Goal: Check status: Check status

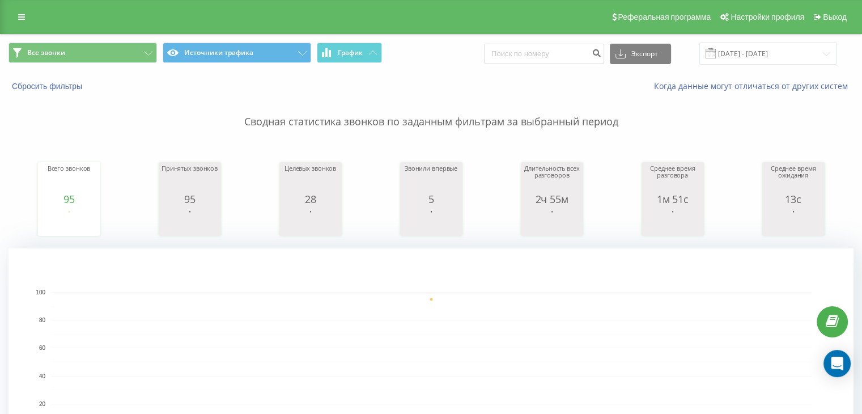
click at [278, 364] on rect "A chart." at bounding box center [431, 362] width 760 height 140
click at [82, 53] on button "Все звонки" at bounding box center [83, 53] width 148 height 20
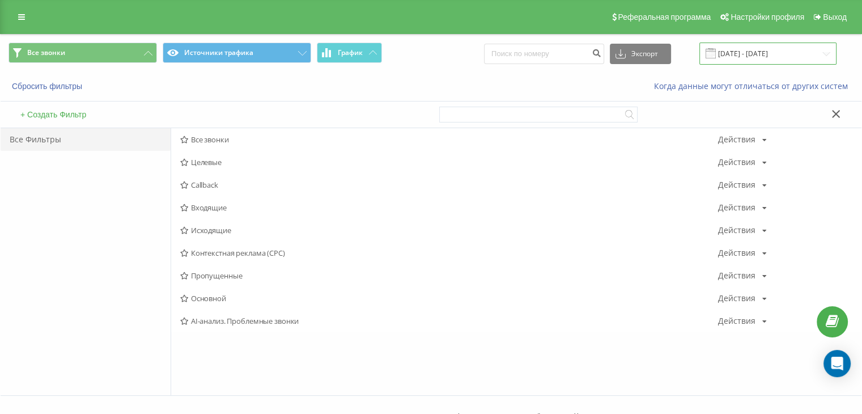
click at [801, 50] on input "[DATE] - [DATE]" at bounding box center [767, 54] width 137 height 22
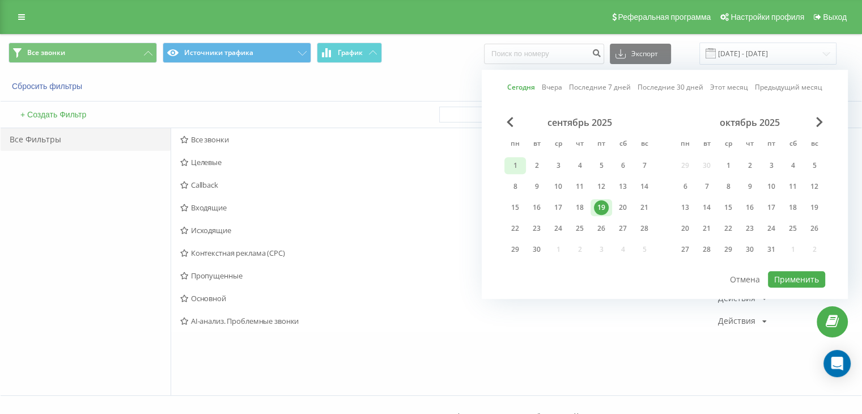
click at [518, 167] on div "1" at bounding box center [515, 165] width 15 height 15
click at [598, 206] on div "19" at bounding box center [601, 207] width 15 height 15
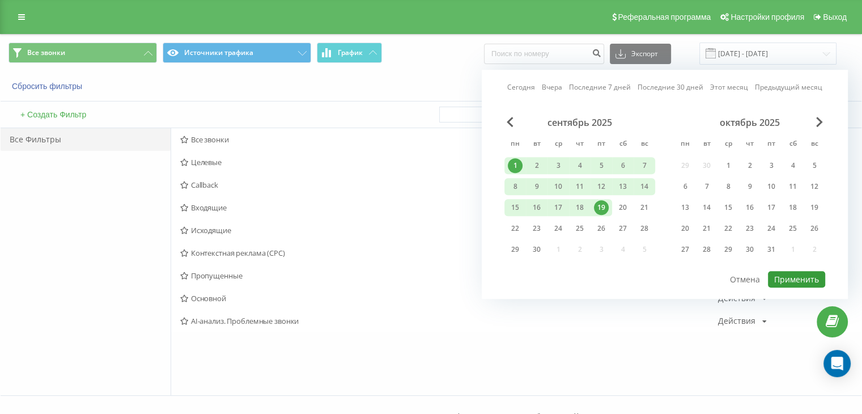
click at [804, 279] on button "Применить" at bounding box center [796, 279] width 57 height 16
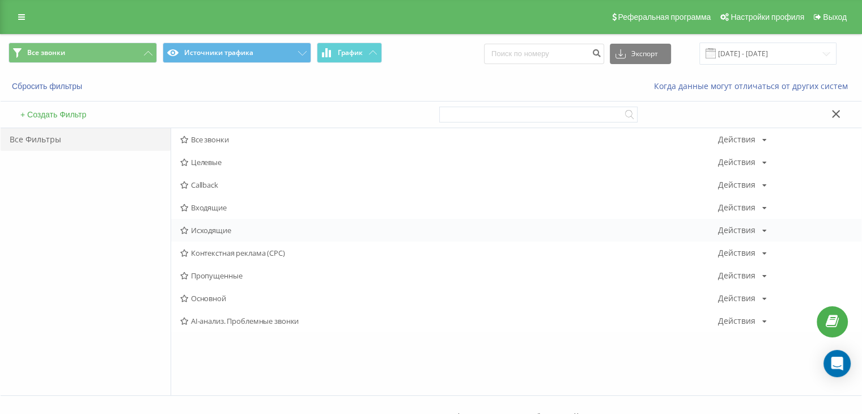
click at [220, 229] on span "Исходящие" at bounding box center [449, 230] width 538 height 8
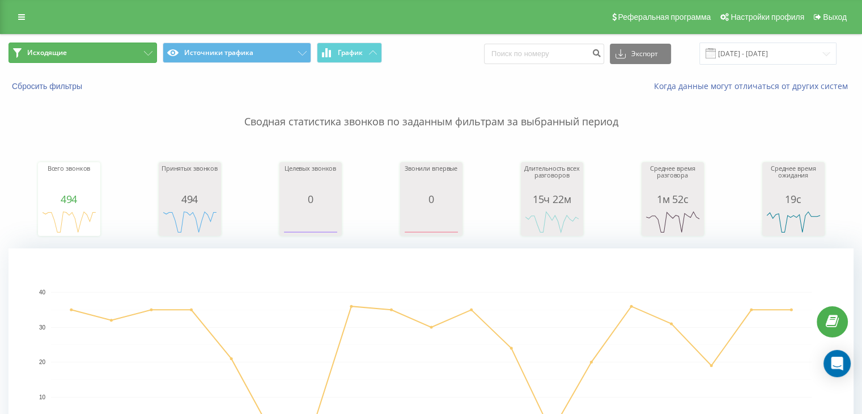
click at [151, 52] on icon at bounding box center [148, 53] width 9 height 5
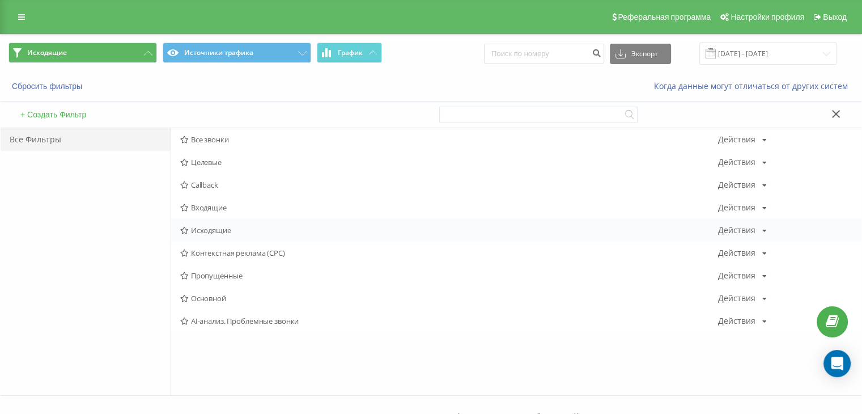
click at [218, 226] on span "Исходящие" at bounding box center [449, 230] width 538 height 8
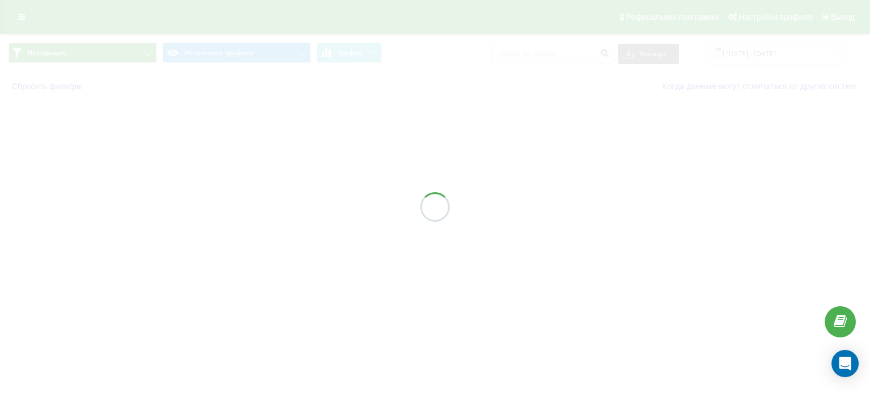
click at [756, 54] on div "Исходящие Источники трафика График Экспорт .csv .xls .xlsx [DATE] - [DATE] Сбро…" at bounding box center [435, 67] width 870 height 66
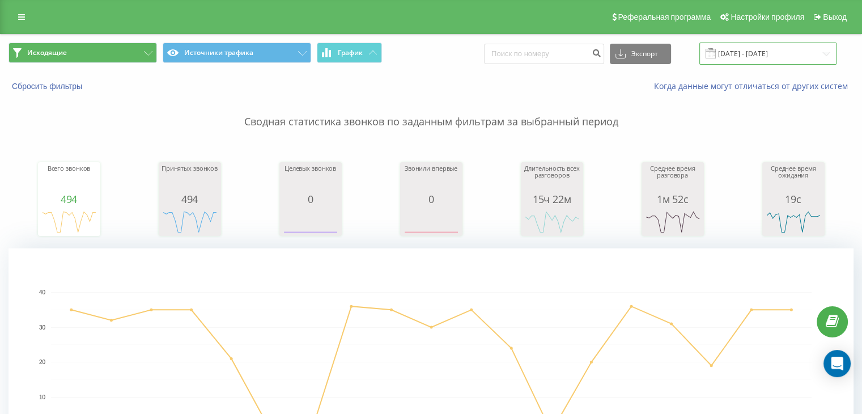
click at [755, 54] on input "[DATE] - [DATE]" at bounding box center [767, 54] width 137 height 22
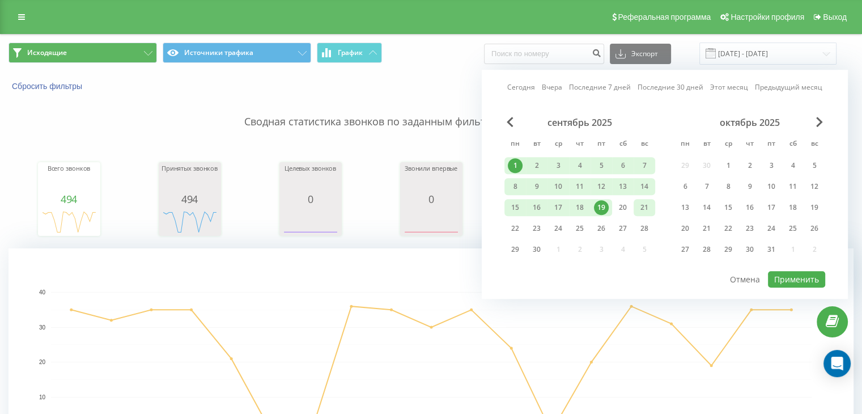
click at [643, 205] on div "21" at bounding box center [644, 207] width 15 height 15
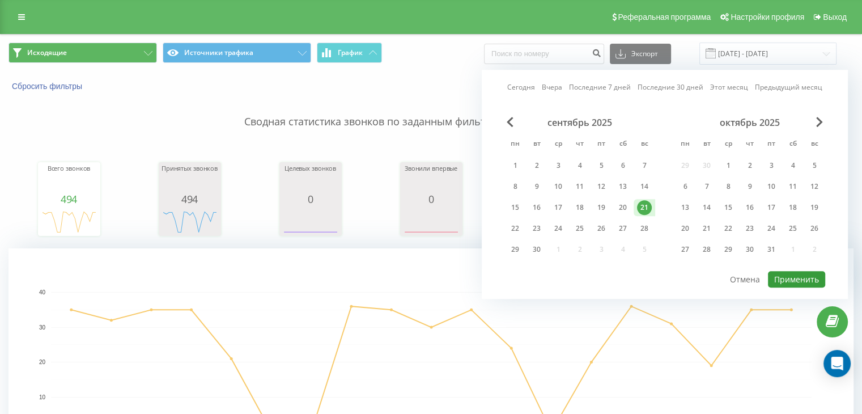
click at [785, 271] on button "Применить" at bounding box center [796, 279] width 57 height 16
type input "[DATE] - [DATE]"
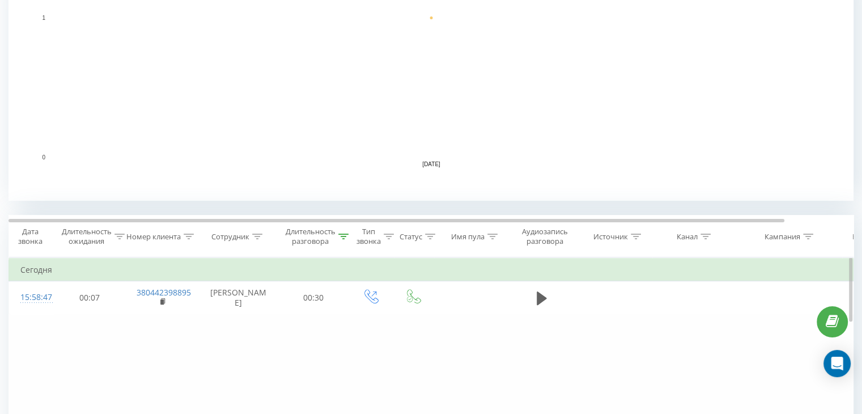
scroll to position [340, 0]
